Goal: Information Seeking & Learning: Learn about a topic

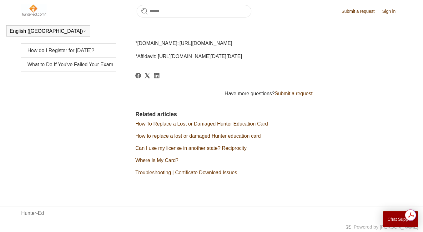
click at [167, 149] on link "Can I use my license in another state? Reciprocity" at bounding box center [190, 148] width 111 height 5
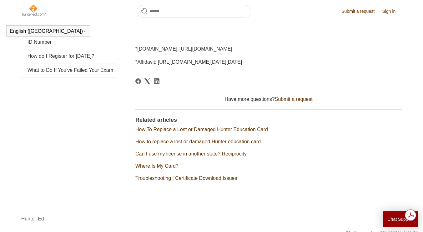
click at [155, 144] on link "How to replace a lost or damaged Hunter education card" at bounding box center [197, 141] width 125 height 5
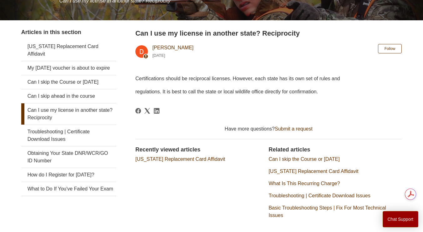
scroll to position [92, 0]
